Goal: Obtain resource: Download file/media

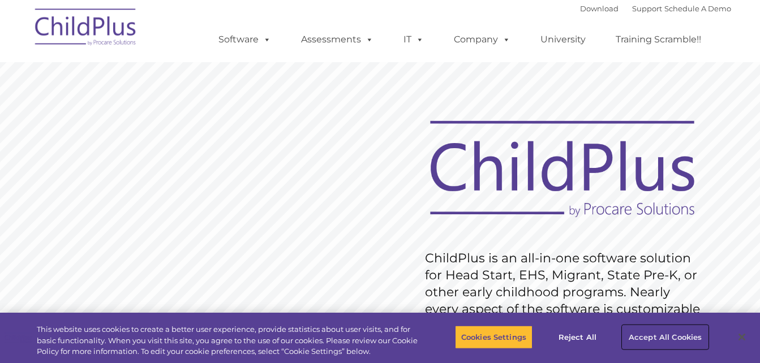
click at [662, 332] on button "Accept All Cookies" at bounding box center [665, 338] width 85 height 24
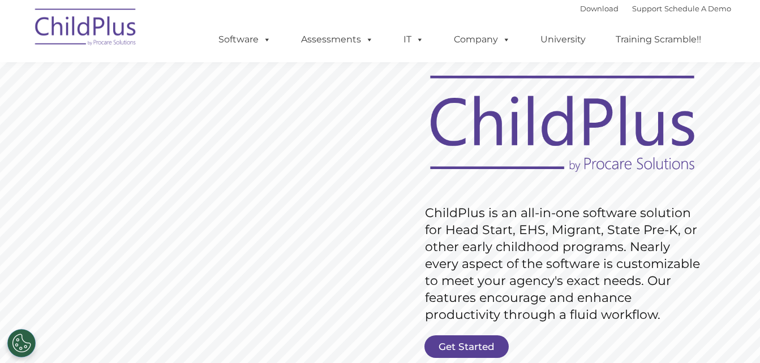
scroll to position [106, 0]
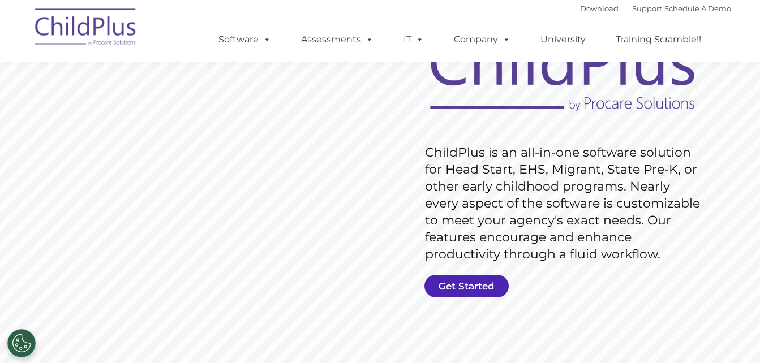
click at [470, 283] on link "Get Started" at bounding box center [467, 286] width 84 height 23
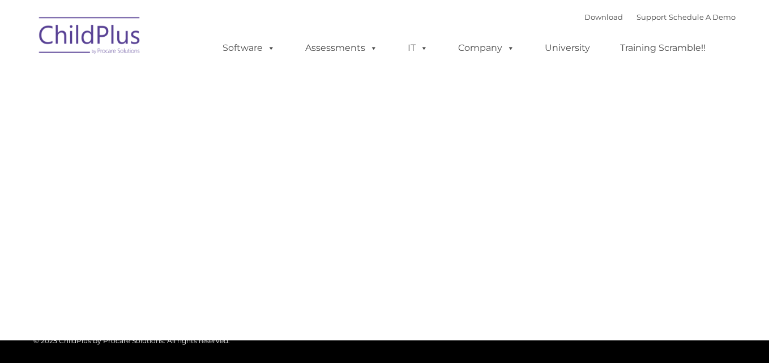
type input ""
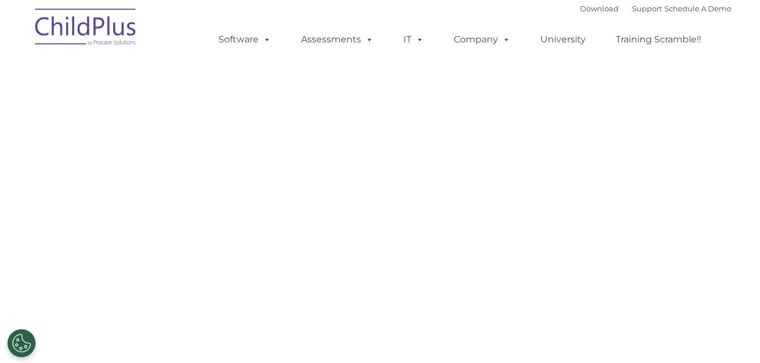
select select "MEDIUM"
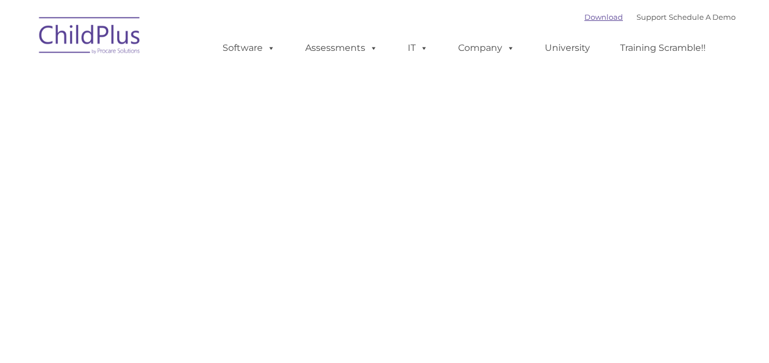
click at [584, 20] on link "Download" at bounding box center [603, 16] width 39 height 9
